Goal: Information Seeking & Learning: Learn about a topic

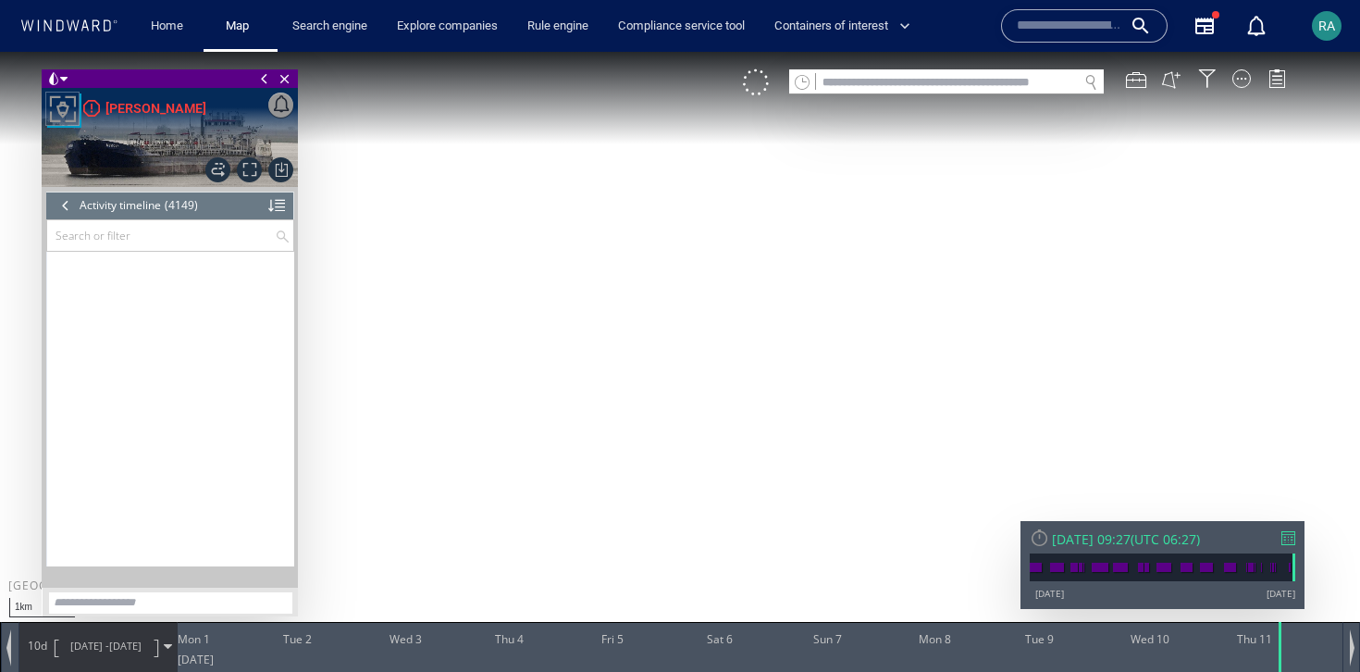
scroll to position [210908, 0]
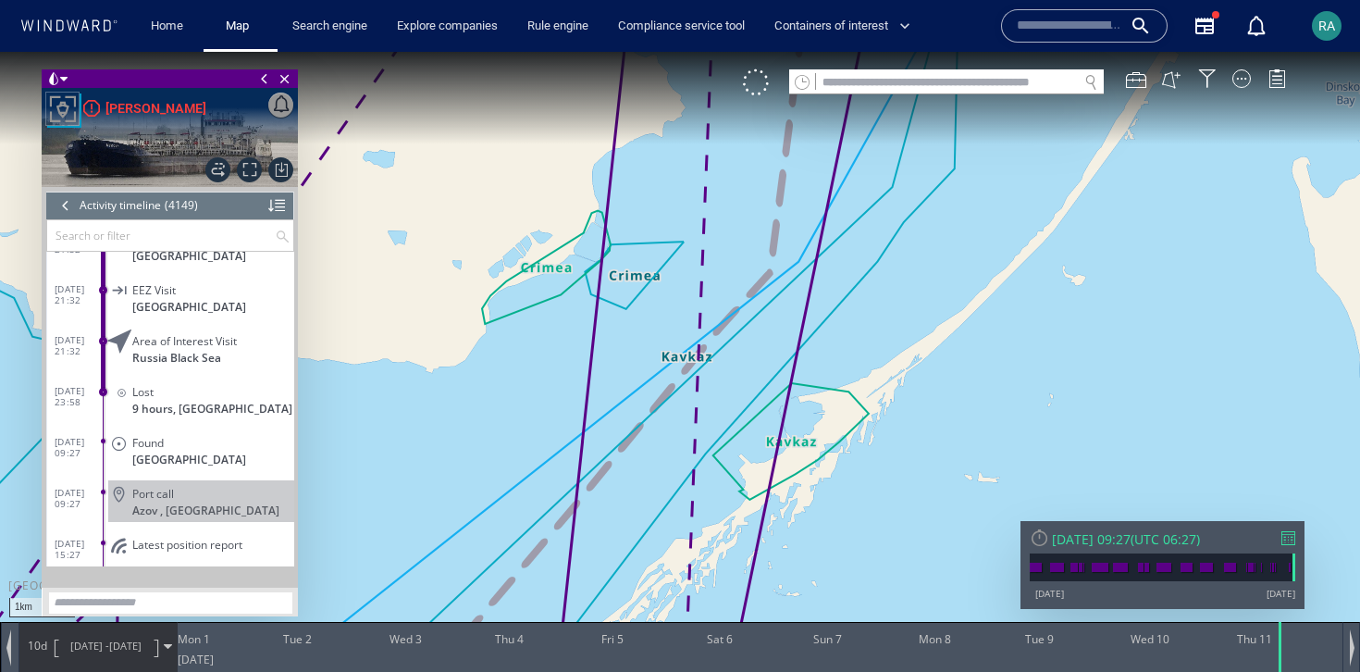
click at [164, 554] on p at bounding box center [213, 561] width 162 height 14
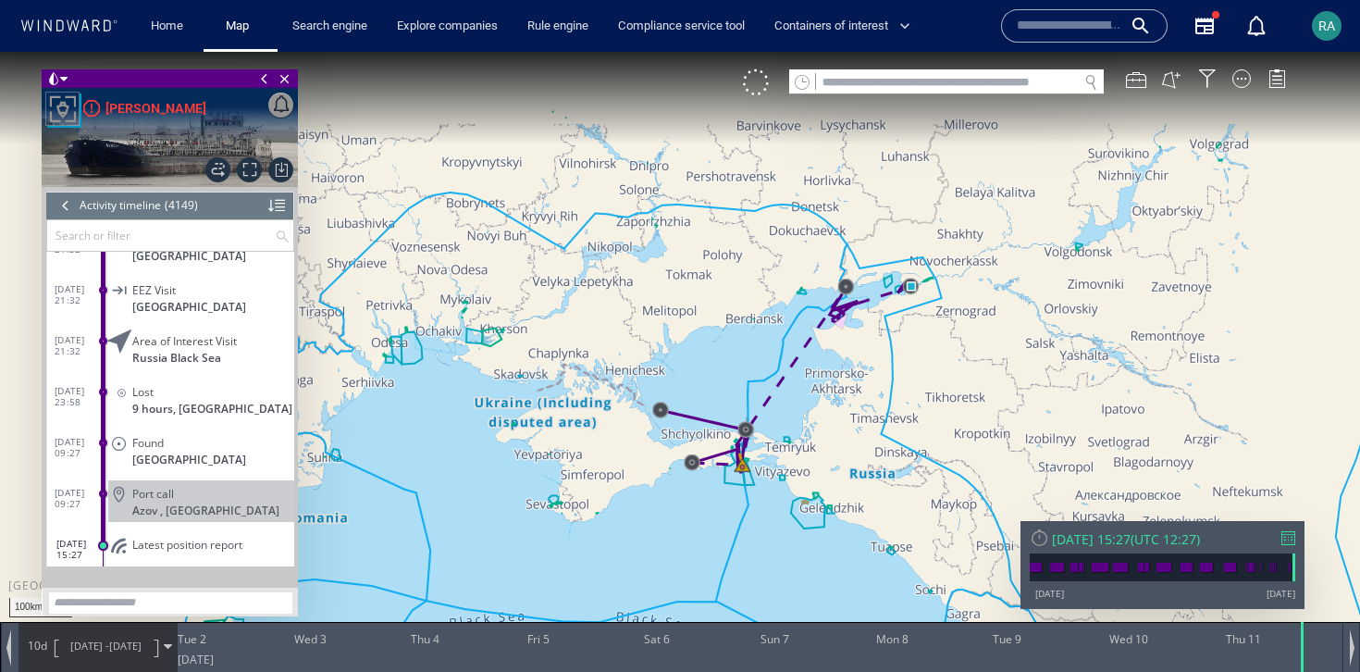
drag, startPoint x: 930, startPoint y: 350, endPoint x: 857, endPoint y: 446, distance: 120.9
click at [857, 447] on canvas "Map" at bounding box center [680, 352] width 1360 height 601
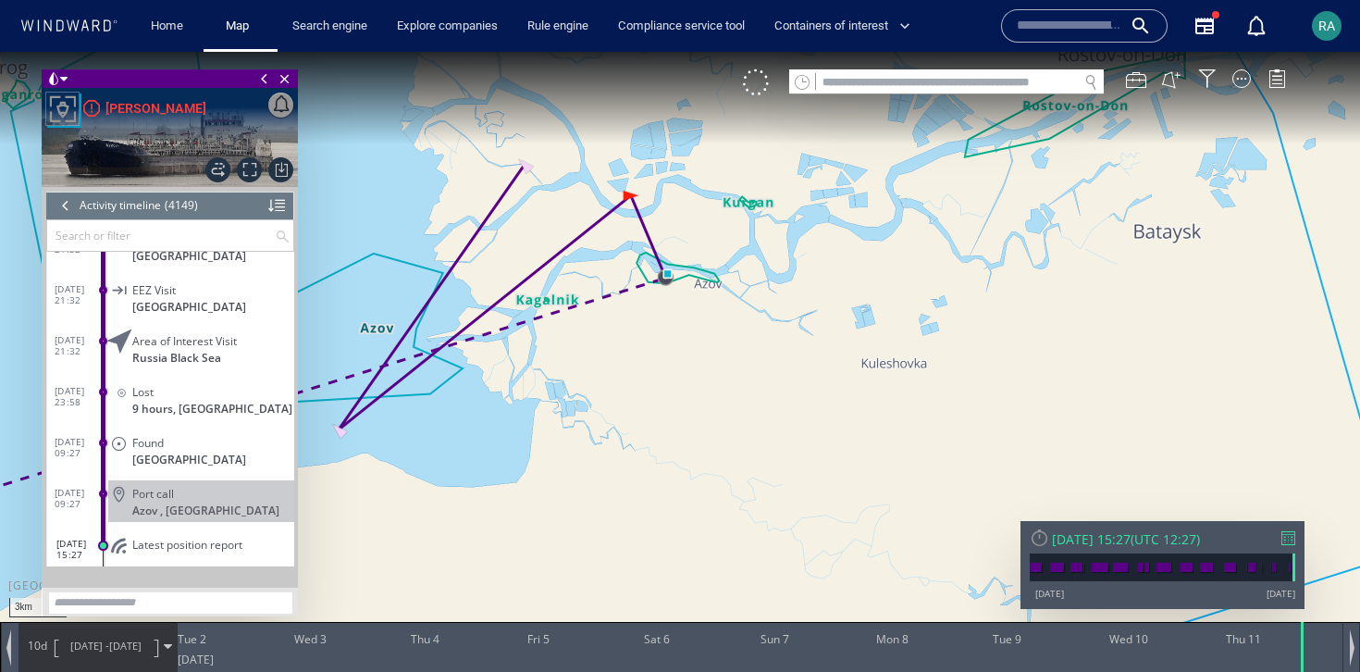
drag, startPoint x: 719, startPoint y: 371, endPoint x: 837, endPoint y: 432, distance: 133.3
click at [837, 432] on canvas "Map" at bounding box center [680, 352] width 1360 height 601
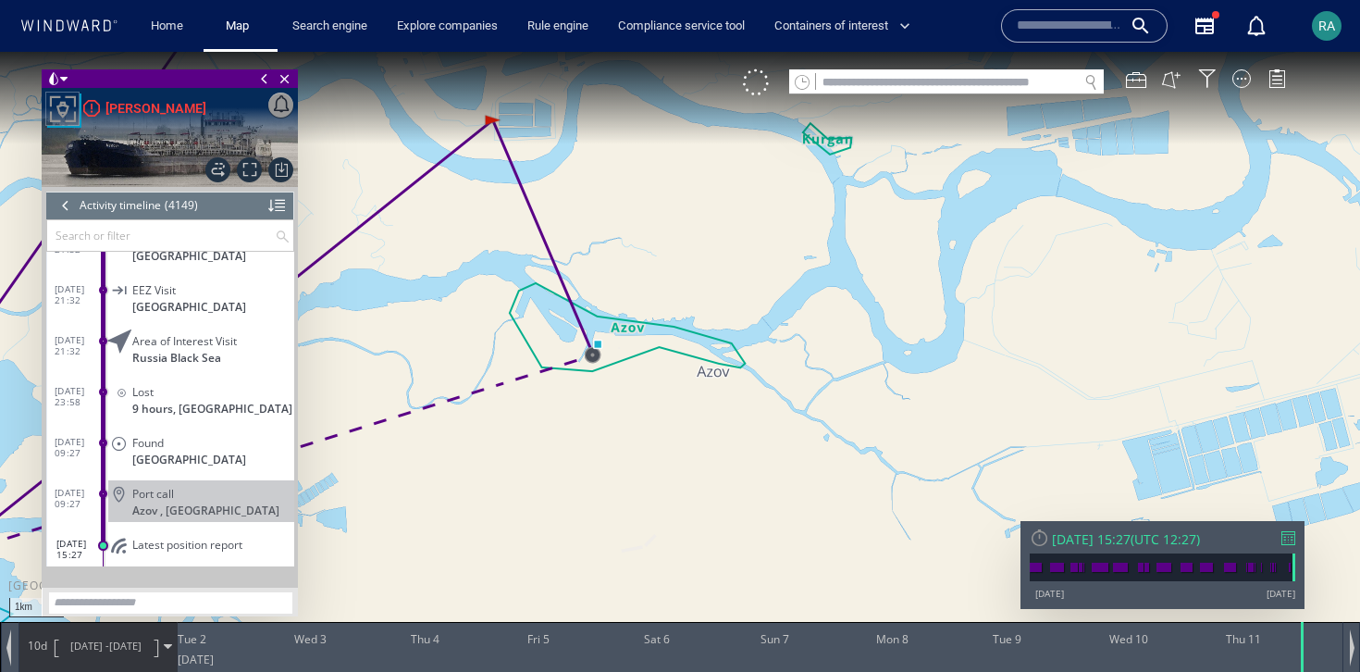
drag, startPoint x: 415, startPoint y: 503, endPoint x: 626, endPoint y: 403, distance: 233.9
click at [627, 403] on canvas "Map" at bounding box center [680, 352] width 1360 height 601
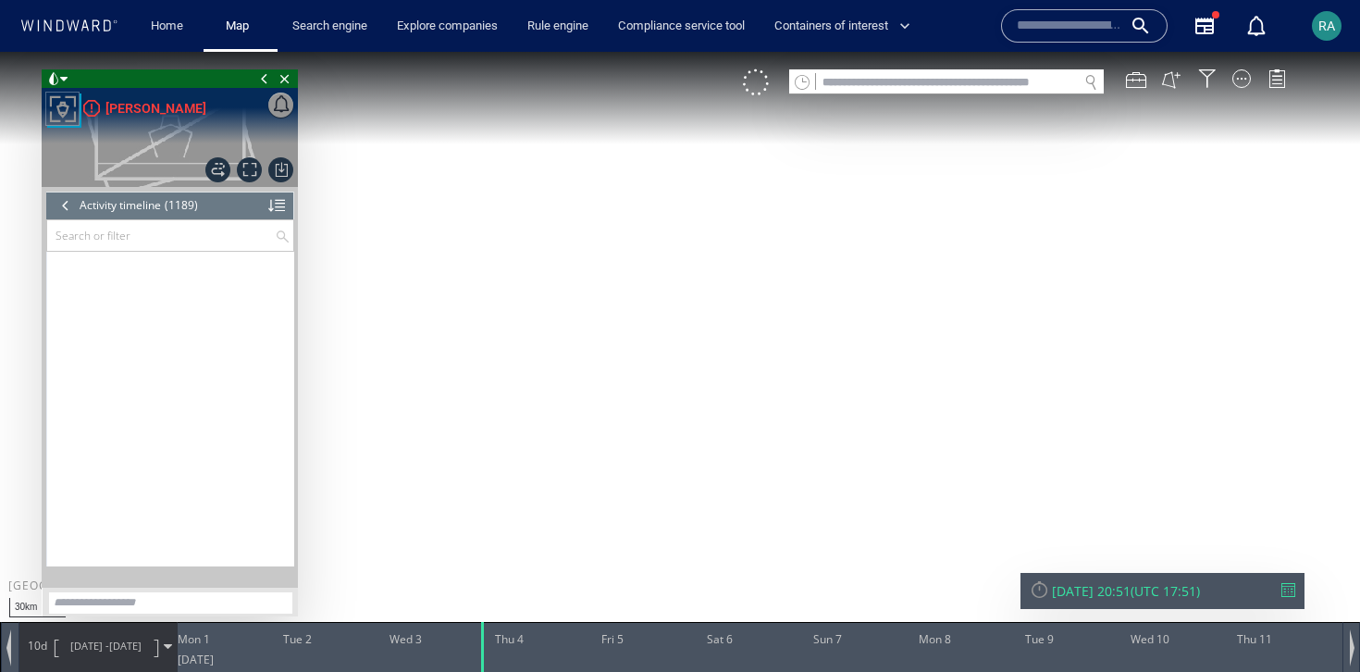
scroll to position [60232, 0]
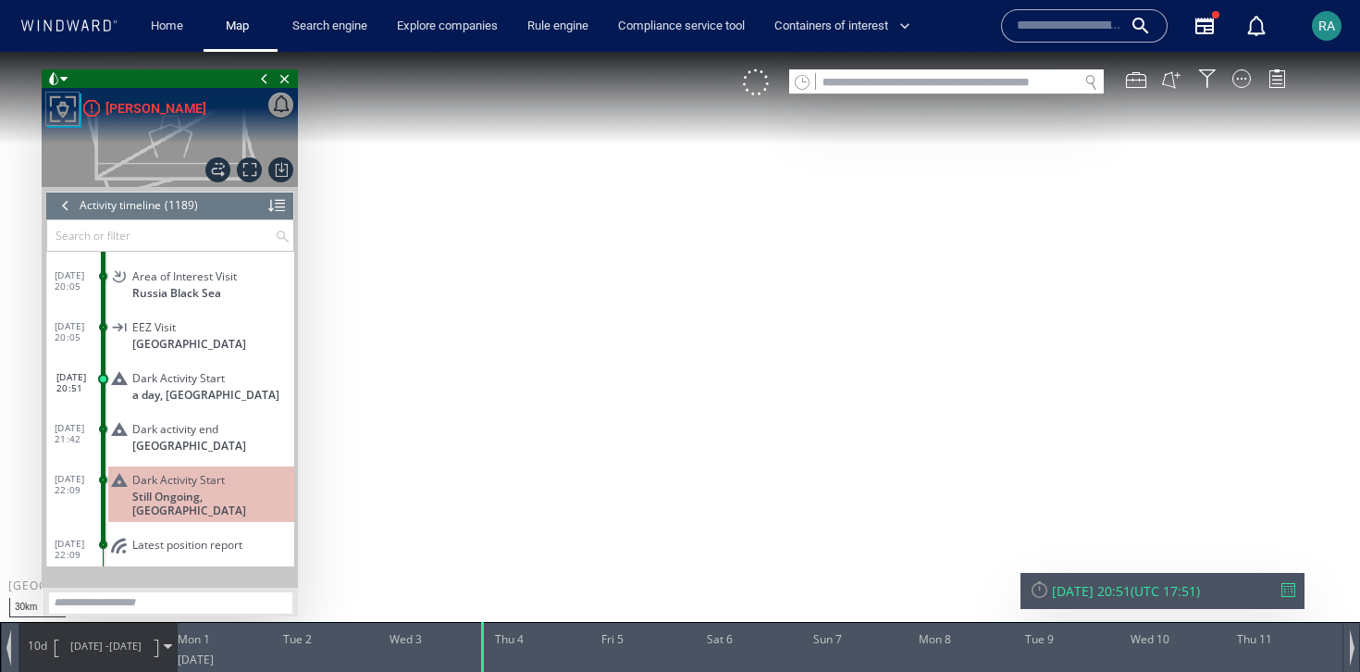
click at [180, 538] on span "Latest position report" at bounding box center [187, 545] width 110 height 14
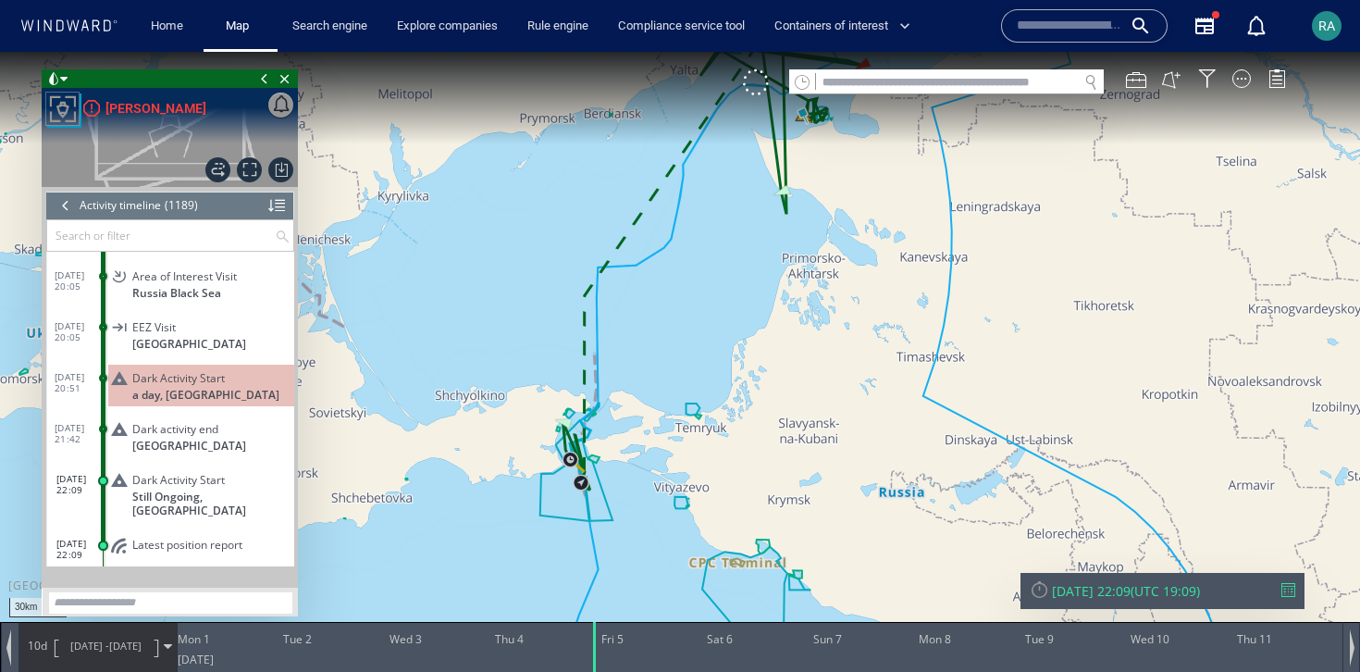
drag, startPoint x: 877, startPoint y: 174, endPoint x: 851, endPoint y: 341, distance: 169.5
click at [851, 341] on canvas "Map" at bounding box center [680, 352] width 1360 height 601
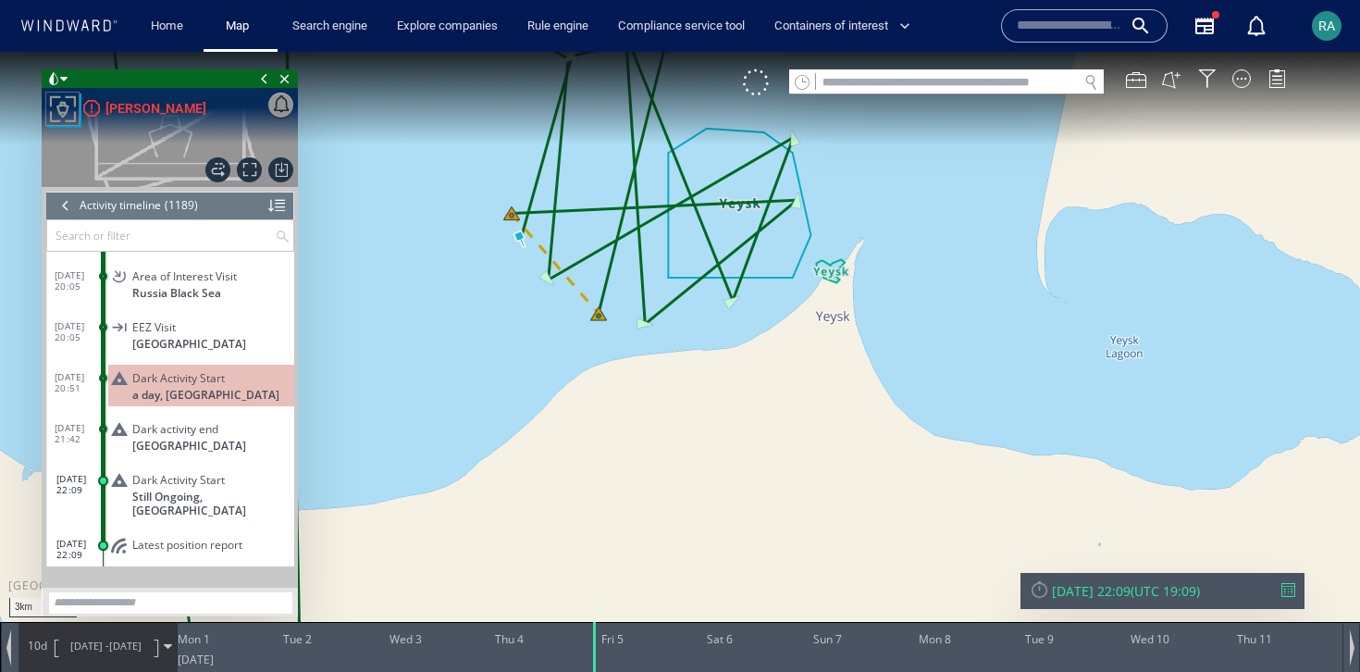
drag, startPoint x: 586, startPoint y: 271, endPoint x: 698, endPoint y: 490, distance: 246.2
click at [698, 490] on canvas "Map" at bounding box center [680, 352] width 1360 height 601
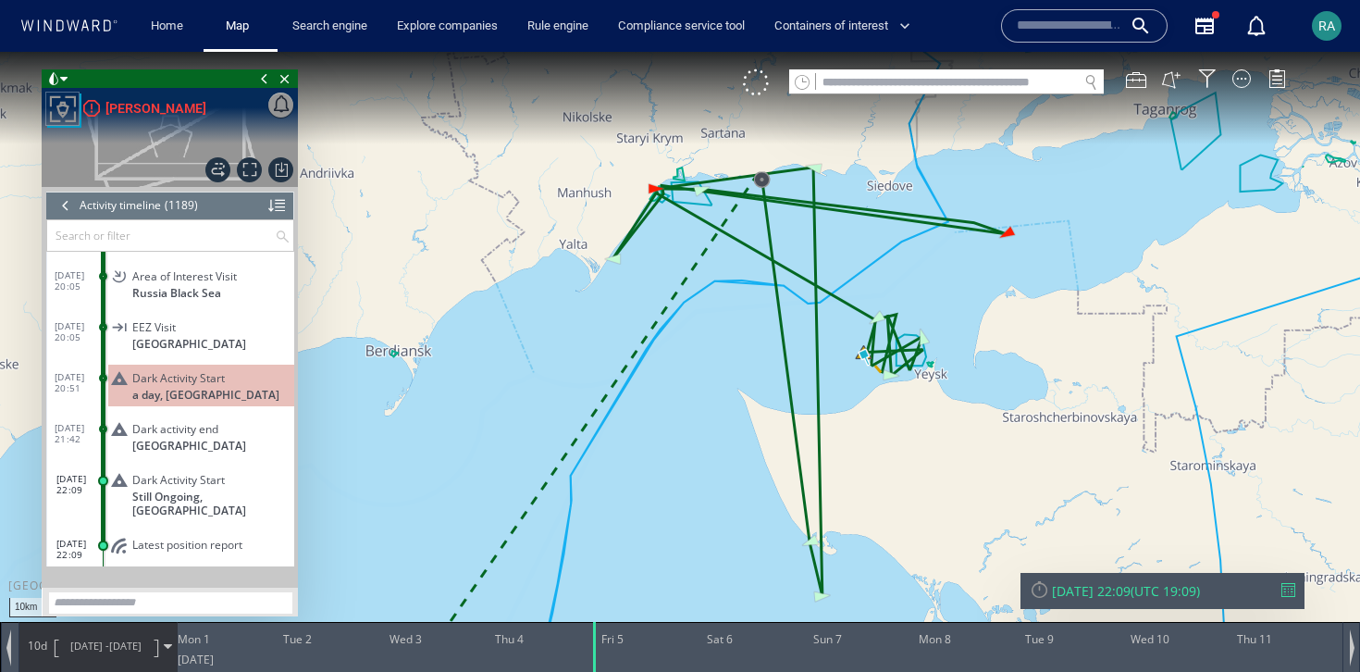
drag, startPoint x: 1116, startPoint y: 319, endPoint x: 970, endPoint y: 427, distance: 181.4
click at [970, 427] on canvas "Map" at bounding box center [680, 352] width 1360 height 601
